Goal: Entertainment & Leisure: Browse casually

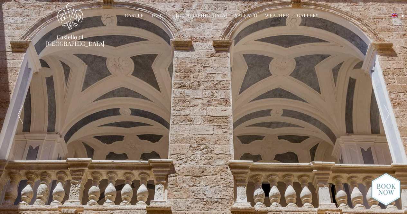
click at [168, 14] on link "Hotel" at bounding box center [159, 15] width 17 height 7
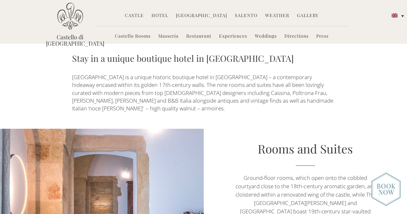
scroll to position [225, 0]
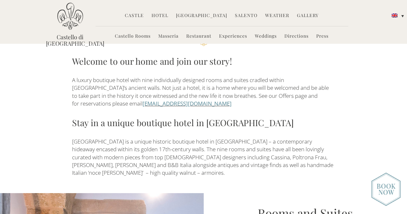
click at [176, 100] on link "[EMAIL_ADDRESS][DOMAIN_NAME]" at bounding box center [186, 103] width 89 height 7
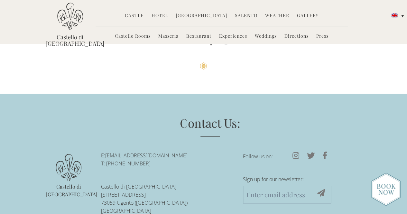
scroll to position [1699, 0]
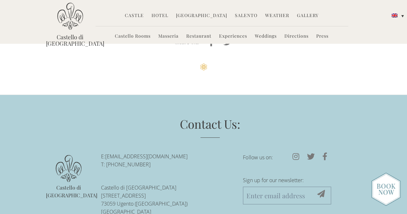
click at [385, 191] on img at bounding box center [385, 188] width 29 height 33
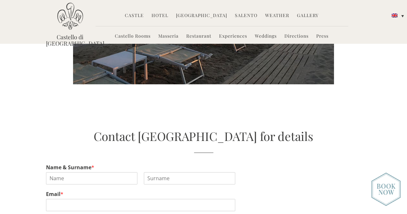
scroll to position [1153, 0]
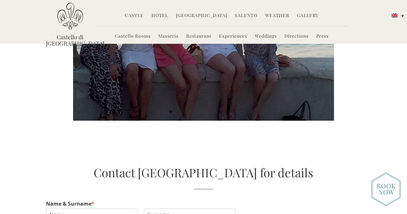
click at [299, 16] on link "Gallery" at bounding box center [308, 15] width 22 height 7
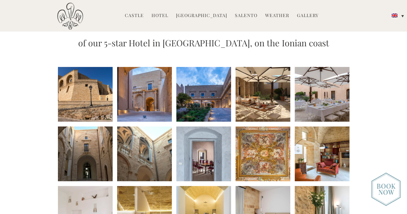
scroll to position [96, 0]
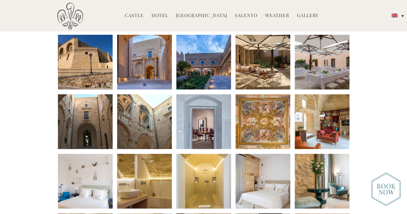
click at [108, 63] on li at bounding box center [85, 62] width 55 height 55
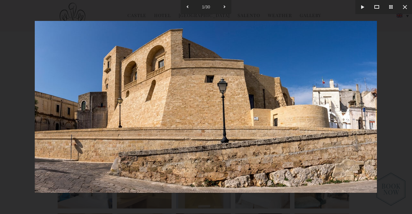
click at [293, 132] on img at bounding box center [206, 107] width 342 height 172
click at [222, 5] on button at bounding box center [224, 7] width 14 height 14
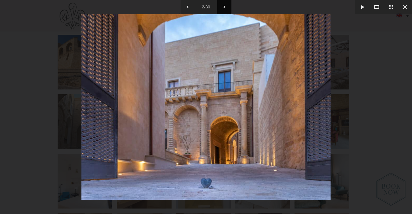
click at [222, 5] on button at bounding box center [224, 7] width 14 height 14
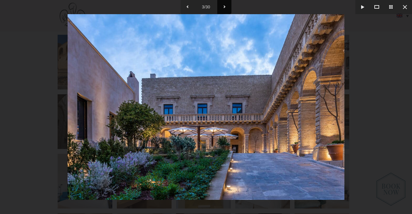
click at [222, 5] on button at bounding box center [224, 7] width 14 height 14
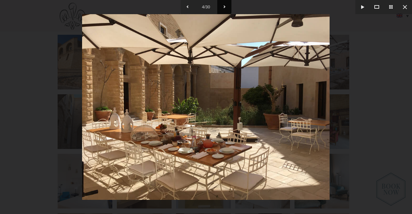
click at [222, 5] on button at bounding box center [224, 7] width 14 height 14
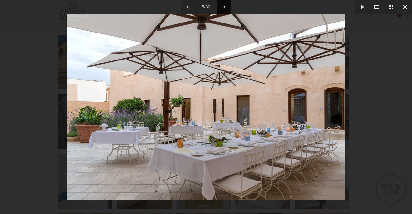
click at [222, 6] on button at bounding box center [224, 7] width 14 height 14
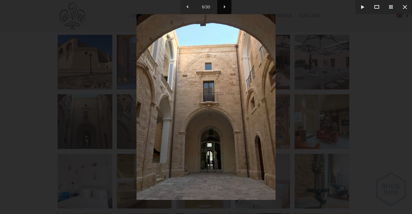
click at [222, 6] on button at bounding box center [224, 7] width 14 height 14
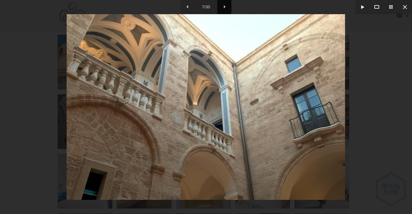
click at [222, 6] on button at bounding box center [224, 7] width 14 height 14
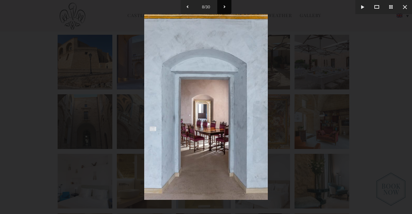
click at [222, 6] on button at bounding box center [224, 7] width 14 height 14
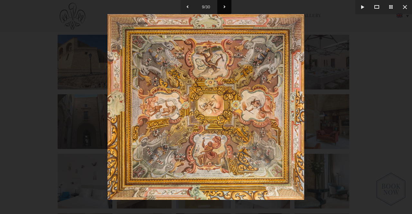
click at [222, 6] on button at bounding box center [224, 7] width 14 height 14
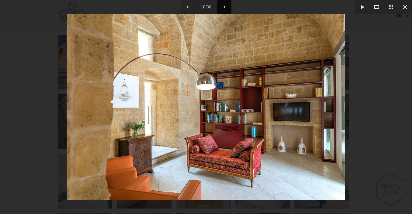
click at [222, 6] on button at bounding box center [224, 7] width 14 height 14
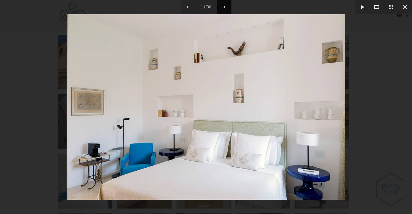
click at [222, 6] on button at bounding box center [224, 7] width 14 height 14
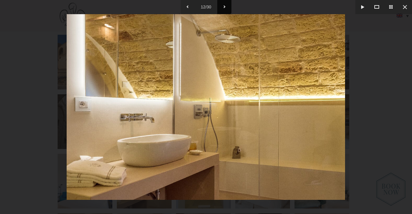
click at [222, 6] on button at bounding box center [224, 7] width 14 height 14
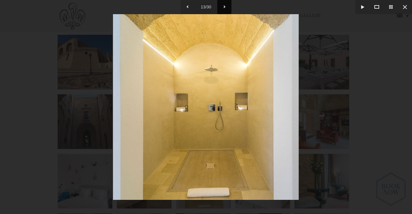
click at [222, 6] on button at bounding box center [224, 7] width 14 height 14
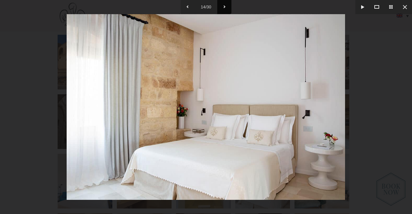
click at [222, 6] on button at bounding box center [224, 7] width 14 height 14
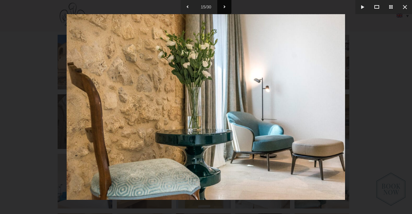
click at [222, 6] on button at bounding box center [224, 7] width 14 height 14
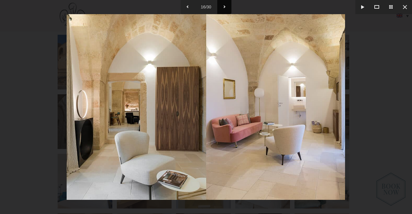
click at [222, 7] on button at bounding box center [224, 7] width 14 height 14
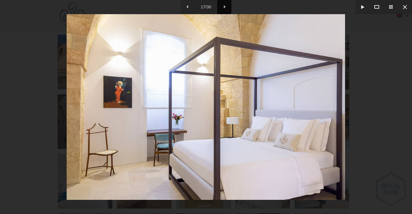
click at [222, 7] on button at bounding box center [224, 7] width 14 height 14
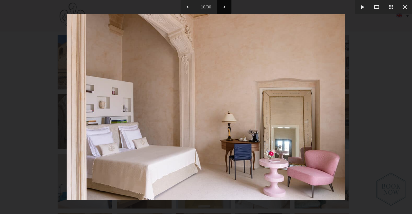
click at [222, 7] on button at bounding box center [224, 7] width 14 height 14
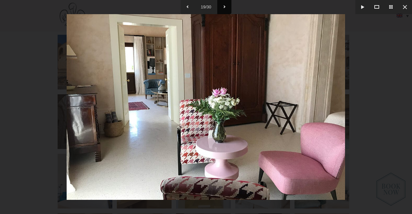
click at [222, 7] on button at bounding box center [224, 7] width 14 height 14
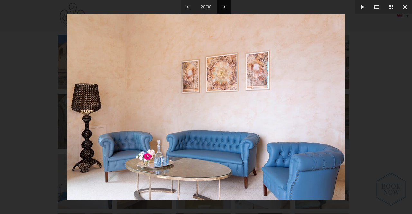
click at [222, 7] on button at bounding box center [224, 7] width 14 height 14
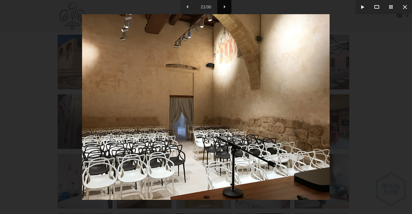
click at [229, 5] on button at bounding box center [224, 7] width 14 height 14
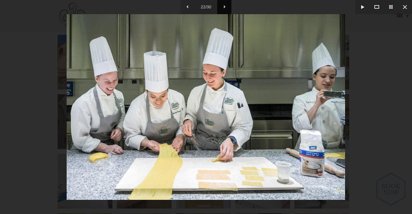
click at [229, 5] on button at bounding box center [224, 7] width 14 height 14
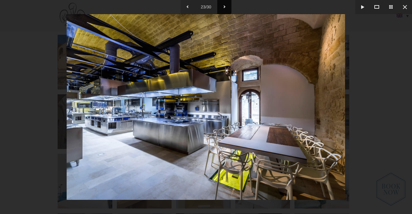
click at [229, 5] on button at bounding box center [224, 7] width 14 height 14
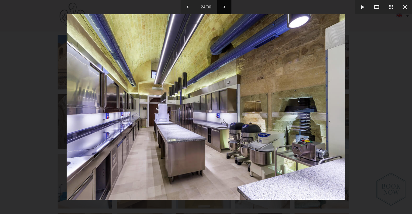
click at [229, 5] on button at bounding box center [224, 7] width 14 height 14
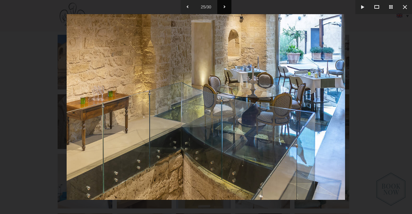
click at [229, 5] on button at bounding box center [224, 7] width 14 height 14
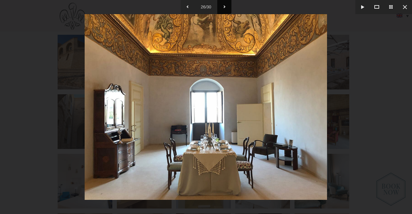
click at [229, 5] on button at bounding box center [224, 7] width 14 height 14
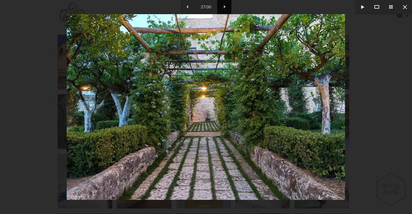
click at [229, 5] on button at bounding box center [224, 7] width 14 height 14
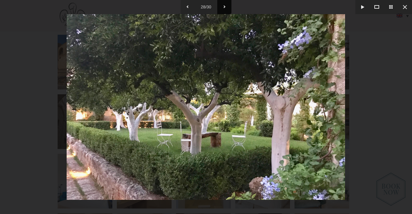
click at [229, 5] on button at bounding box center [224, 7] width 14 height 14
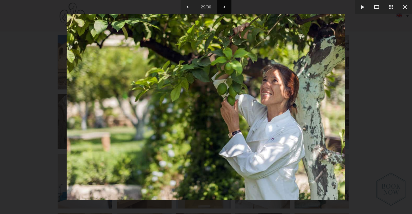
click at [229, 6] on button at bounding box center [224, 7] width 14 height 14
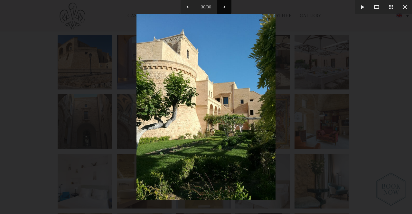
click at [229, 6] on button at bounding box center [224, 7] width 14 height 14
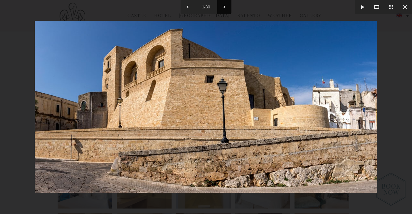
click at [229, 6] on button at bounding box center [224, 7] width 14 height 14
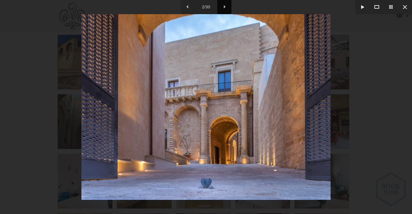
click at [229, 6] on button at bounding box center [224, 7] width 14 height 14
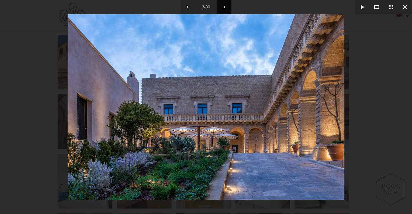
click at [229, 6] on button at bounding box center [224, 7] width 14 height 14
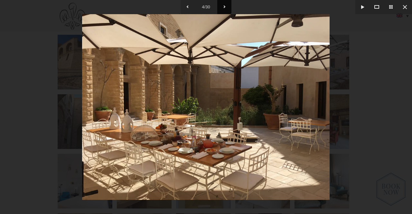
click at [229, 6] on button at bounding box center [224, 7] width 14 height 14
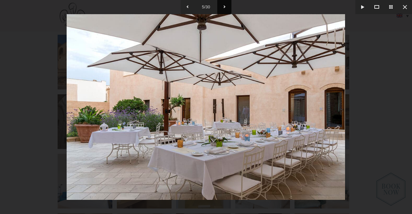
click at [229, 6] on button at bounding box center [224, 7] width 14 height 14
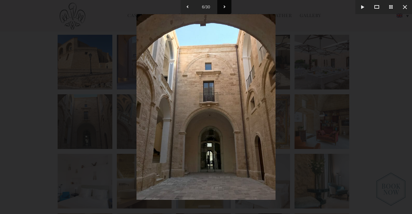
click at [228, 1] on button at bounding box center [224, 7] width 14 height 14
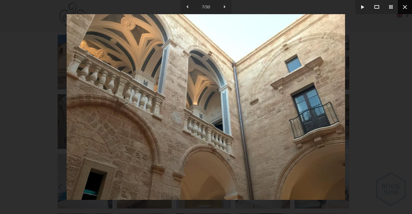
click at [401, 9] on button at bounding box center [404, 7] width 14 height 14
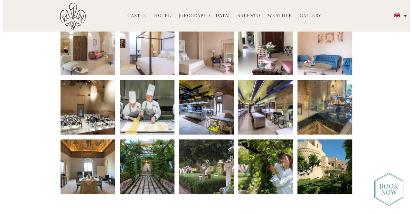
scroll to position [354, 0]
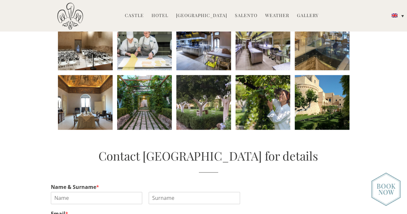
click at [262, 112] on li at bounding box center [262, 102] width 55 height 55
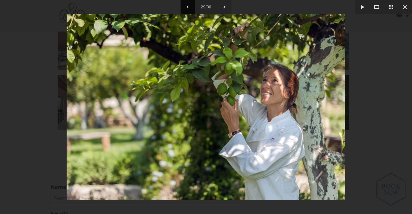
click at [190, 8] on button at bounding box center [187, 7] width 14 height 14
